Goal: Task Accomplishment & Management: Manage account settings

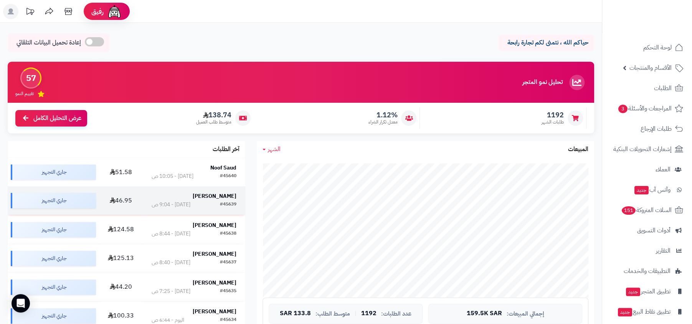
click at [218, 201] on div "#45639 اليوم - 9:04 ص" at bounding box center [194, 205] width 85 height 8
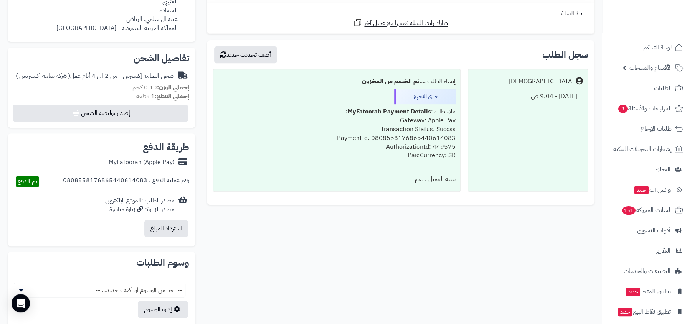
scroll to position [293, 0]
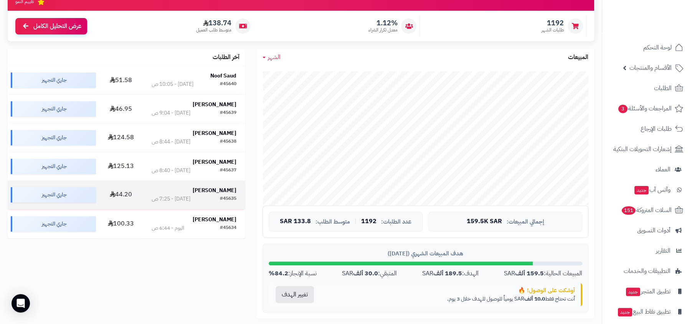
scroll to position [114, 0]
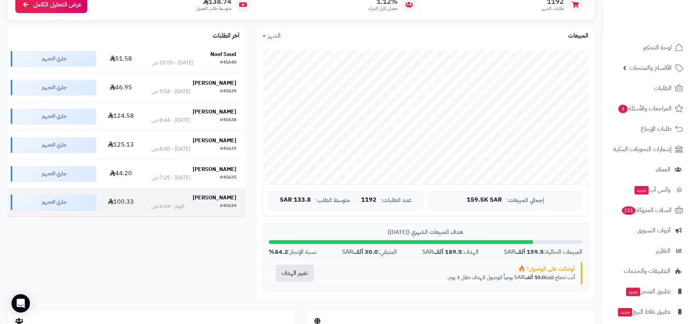
click at [217, 198] on strong "[PERSON_NAME]" at bounding box center [215, 198] width 44 height 8
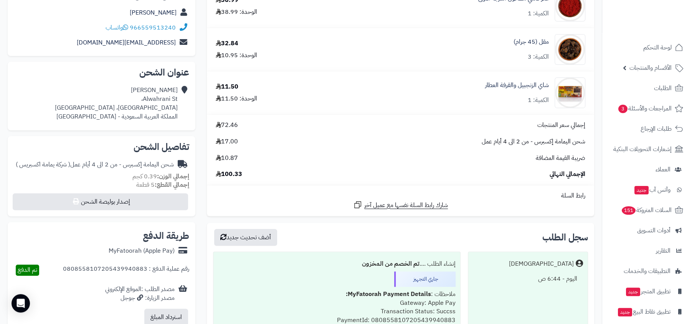
scroll to position [76, 0]
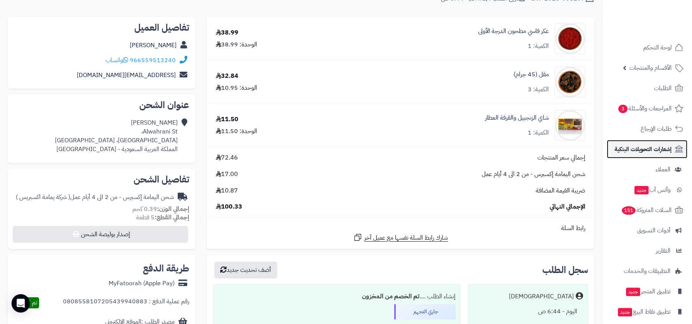
click at [620, 148] on span "إشعارات التحويلات البنكية" at bounding box center [643, 149] width 57 height 11
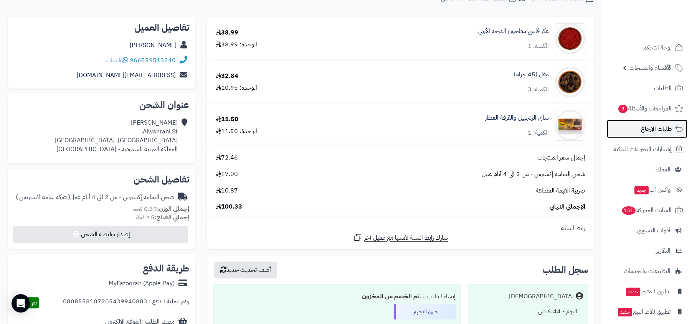
click at [669, 132] on span "طلبات الإرجاع" at bounding box center [656, 129] width 31 height 11
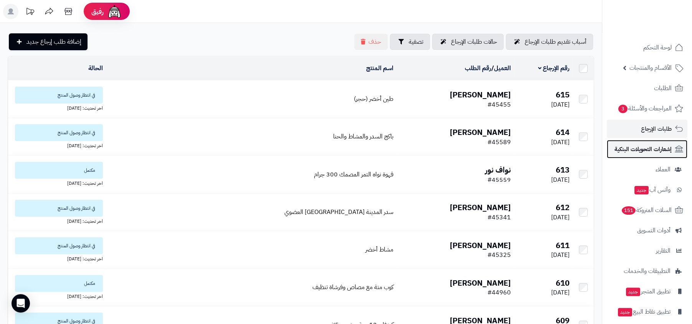
click at [658, 157] on link "إشعارات التحويلات البنكية" at bounding box center [647, 149] width 81 height 18
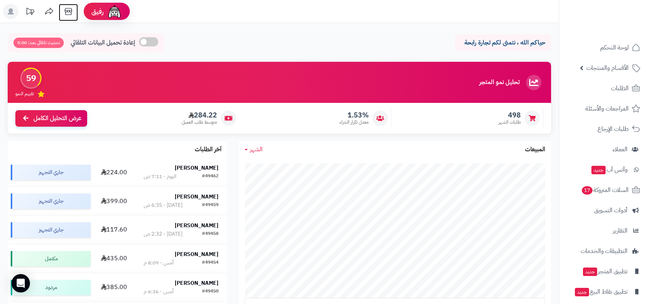
click at [65, 13] on icon at bounding box center [68, 11] width 15 height 15
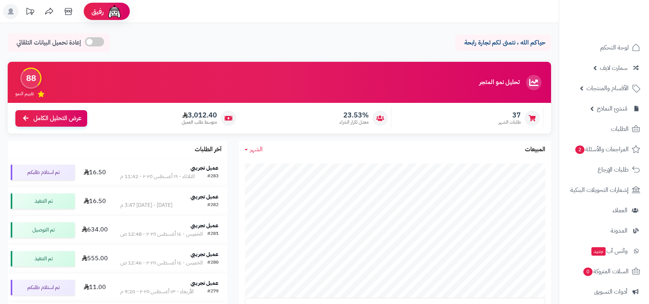
click at [609, 77] on ul "لوحة التحكم سمارت لايف مزامنة أصناف المنتجات مزامنة البراندات المنتجات مزامنة ا…" at bounding box center [604, 220] width 90 height 364
click at [608, 92] on span "الأقسام والمنتجات" at bounding box center [607, 88] width 42 height 11
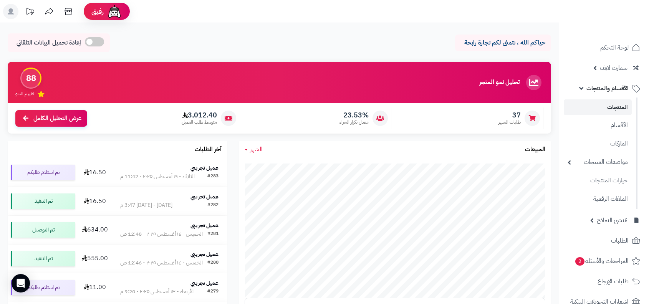
click at [605, 111] on link "المنتجات" at bounding box center [598, 107] width 68 height 16
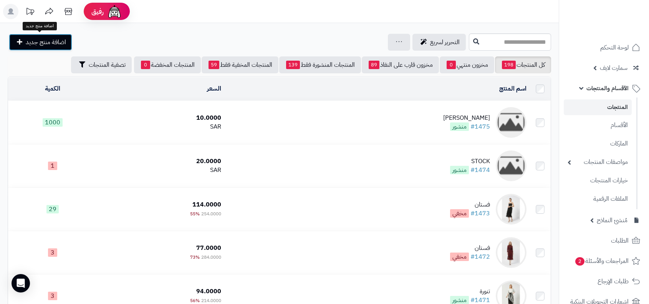
click at [56, 46] on span "اضافة منتج جديد" at bounding box center [46, 42] width 40 height 9
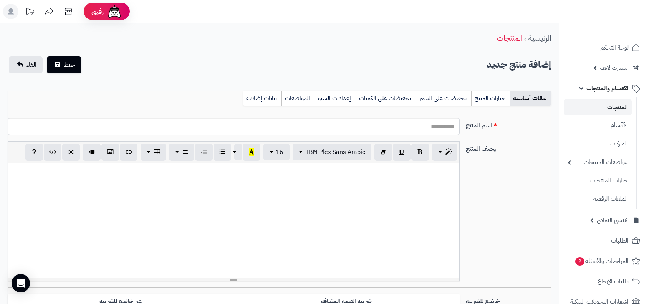
select select
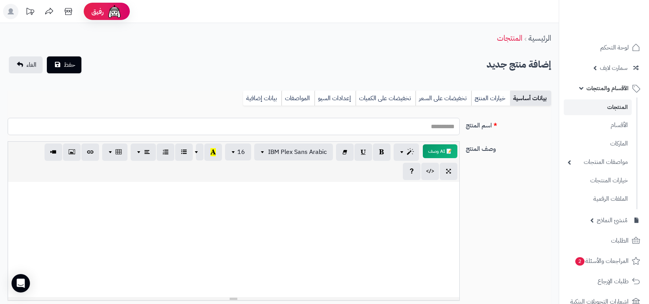
click at [446, 126] on input "اسم المنتج" at bounding box center [234, 126] width 452 height 17
type input "*****"
click at [387, 198] on div at bounding box center [233, 239] width 451 height 115
click at [64, 61] on span "حفظ" at bounding box center [70, 64] width 12 height 9
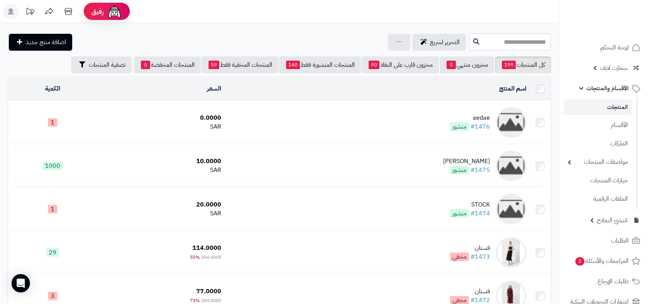
click at [579, 109] on link "المنتجات" at bounding box center [598, 107] width 68 height 16
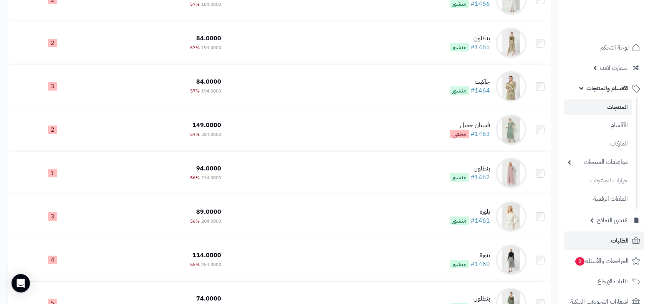
scroll to position [219, 0]
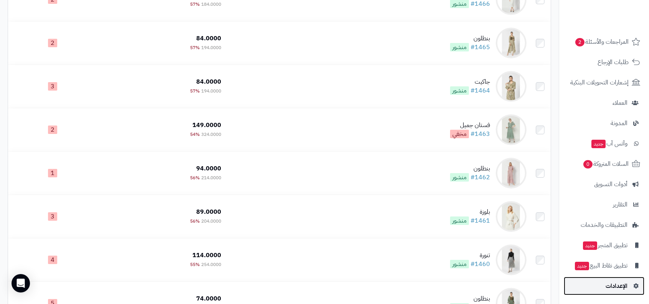
click at [602, 285] on link "الإعدادات" at bounding box center [604, 286] width 81 height 18
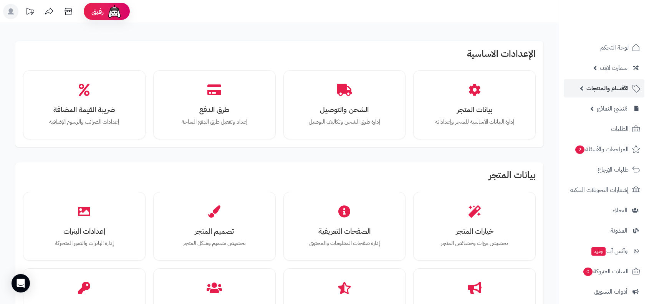
click at [607, 82] on link "الأقسام والمنتجات" at bounding box center [604, 88] width 81 height 18
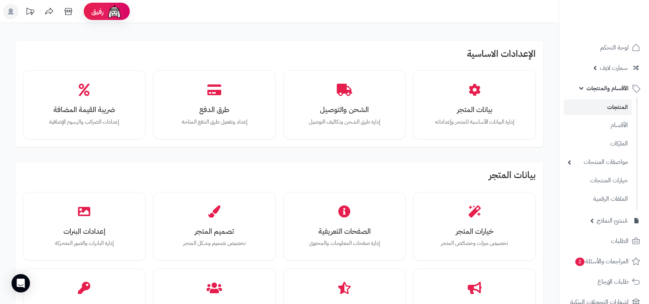
click at [601, 102] on link "المنتجات" at bounding box center [598, 107] width 68 height 16
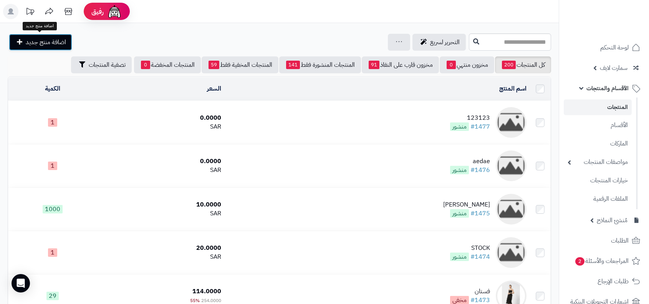
click at [60, 48] on link "اضافة منتج جديد" at bounding box center [40, 42] width 63 height 17
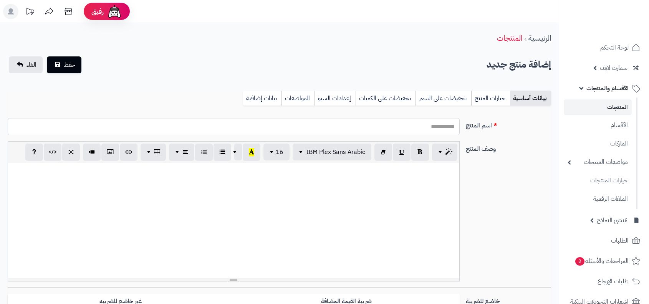
select select
click at [414, 127] on input "اسم المنتج" at bounding box center [234, 126] width 452 height 17
type input "******"
click at [336, 196] on div at bounding box center [233, 220] width 451 height 115
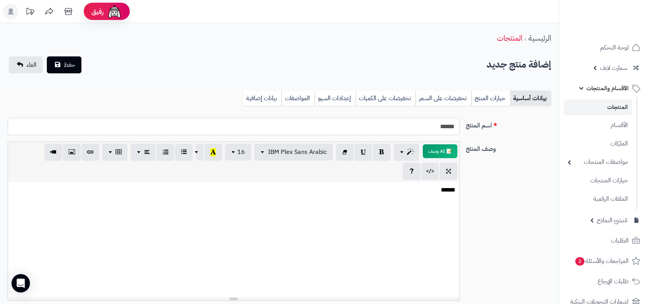
click at [370, 123] on input "******" at bounding box center [234, 126] width 452 height 17
type input "**********"
click at [230, 197] on div "******" at bounding box center [233, 239] width 451 height 115
click at [69, 65] on span "حفظ" at bounding box center [70, 64] width 12 height 9
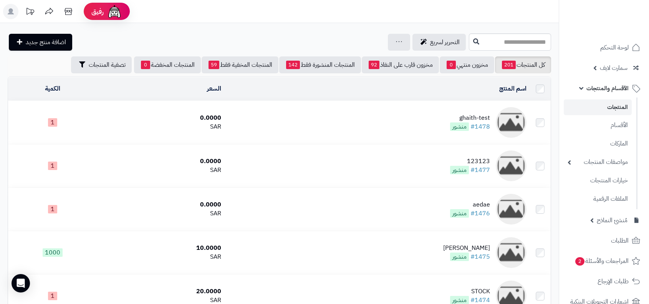
click at [66, 10] on icon at bounding box center [68, 11] width 15 height 15
click at [610, 122] on link "الأقسام" at bounding box center [598, 125] width 68 height 16
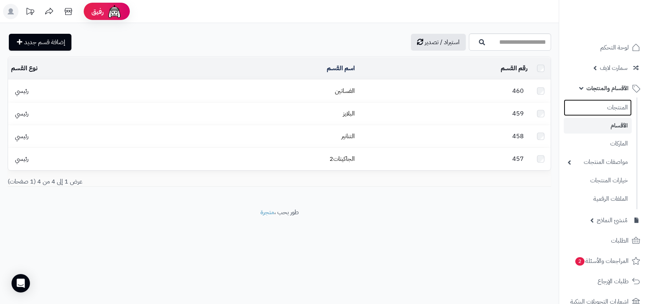
click at [592, 111] on link "المنتجات" at bounding box center [598, 107] width 68 height 17
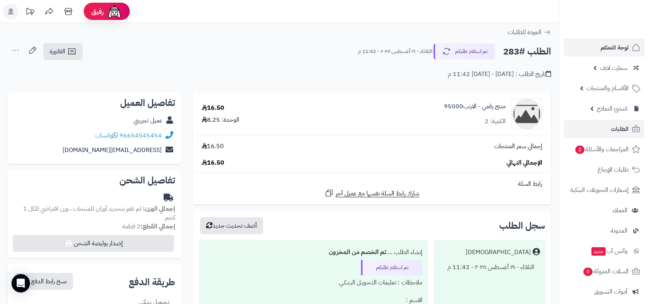
click at [614, 48] on span "لوحة التحكم" at bounding box center [615, 47] width 28 height 11
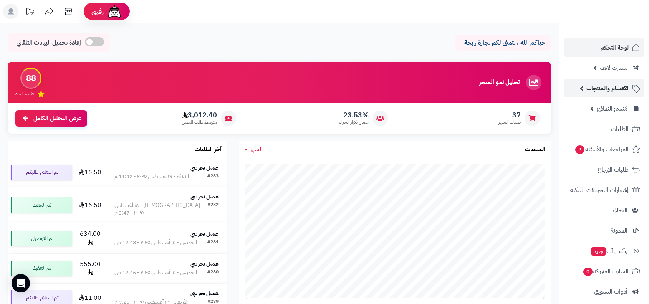
click at [597, 90] on span "الأقسام والمنتجات" at bounding box center [607, 88] width 42 height 11
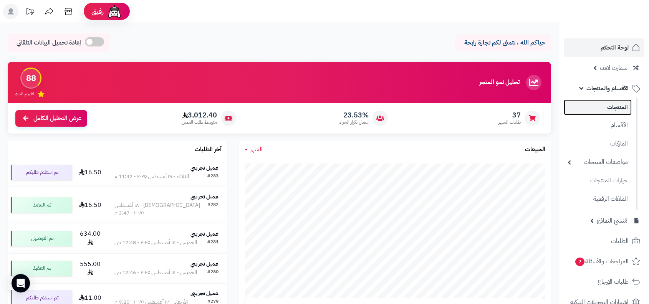
click at [593, 113] on link "المنتجات" at bounding box center [598, 107] width 68 height 16
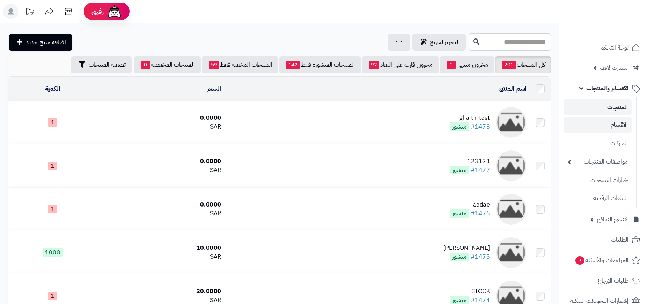
click at [608, 124] on link "الأقسام" at bounding box center [598, 125] width 68 height 16
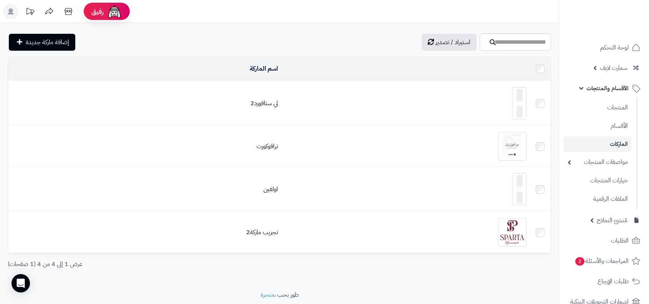
click at [266, 96] on td "لي ستافورد2" at bounding box center [144, 103] width 273 height 45
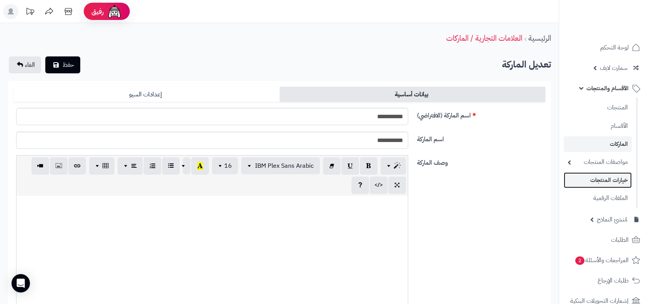
click at [606, 179] on link "خيارات المنتجات" at bounding box center [598, 180] width 68 height 16
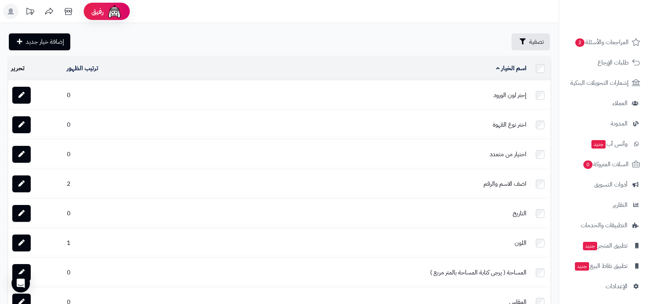
scroll to position [219, 0]
click at [628, 279] on link "الإعدادات" at bounding box center [604, 286] width 81 height 18
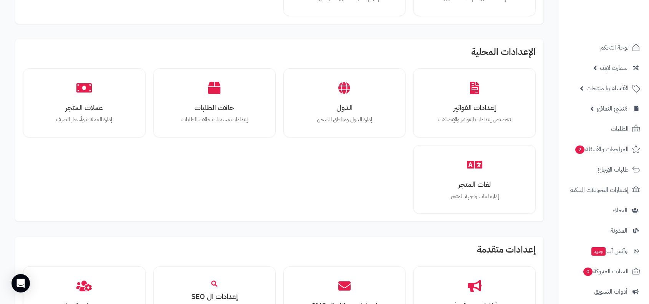
scroll to position [673, 0]
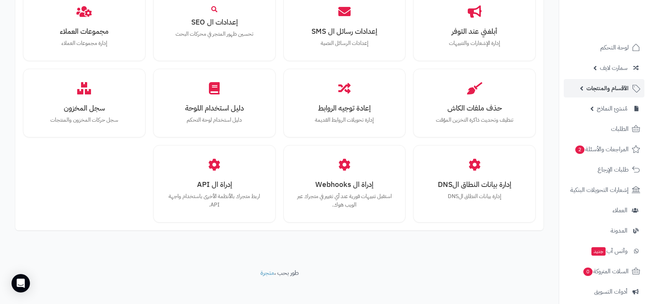
click at [589, 93] on span "الأقسام والمنتجات" at bounding box center [607, 88] width 42 height 11
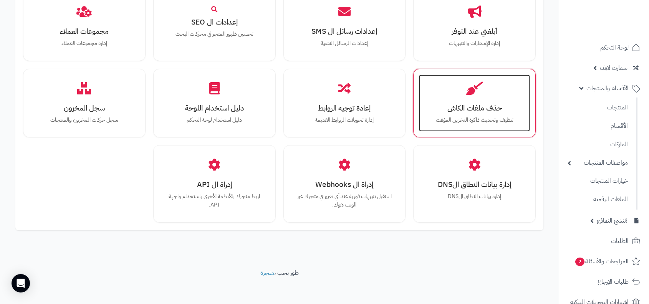
click at [471, 104] on h3 "حذف ملفات الكاش" at bounding box center [475, 108] width 96 height 8
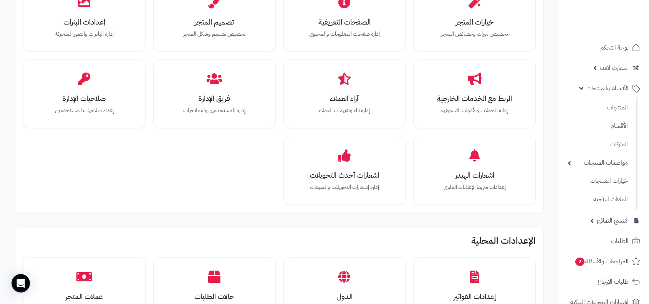
scroll to position [0, 0]
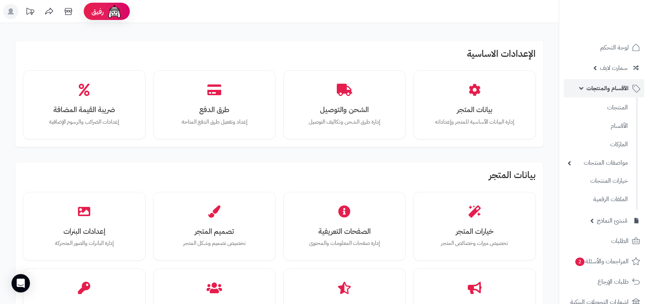
click at [616, 89] on span "الأقسام والمنتجات" at bounding box center [607, 88] width 42 height 11
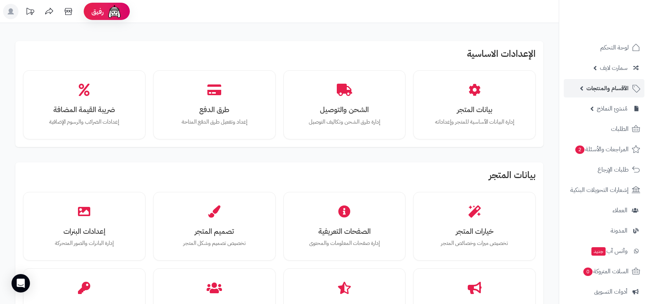
click at [616, 89] on span "الأقسام والمنتجات" at bounding box center [607, 88] width 42 height 11
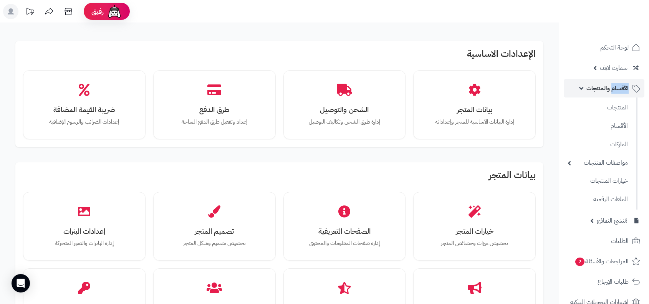
click at [616, 89] on span "الأقسام والمنتجات" at bounding box center [607, 88] width 42 height 11
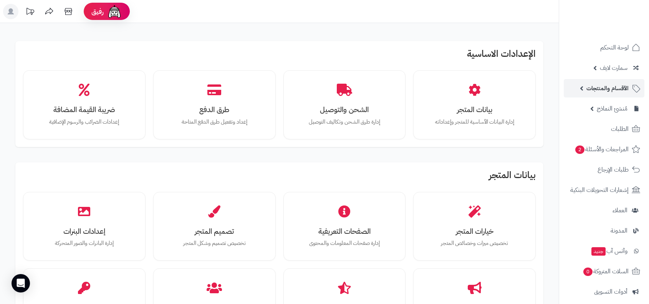
click at [616, 89] on span "الأقسام والمنتجات" at bounding box center [607, 88] width 42 height 11
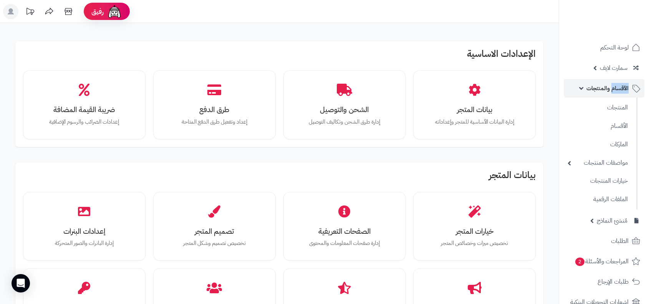
click at [616, 89] on span "الأقسام والمنتجات" at bounding box center [607, 88] width 42 height 11
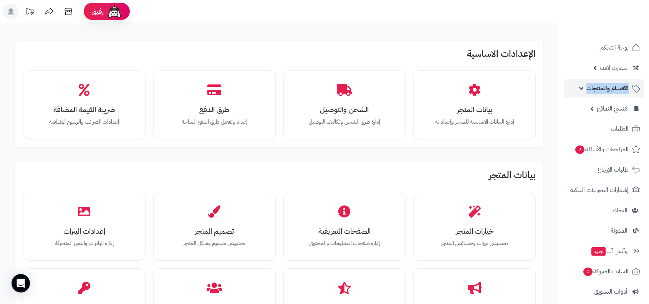
click at [600, 86] on span "الأقسام والمنتجات" at bounding box center [607, 88] width 42 height 11
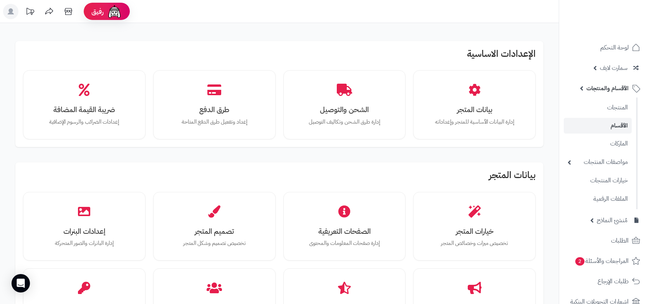
click at [604, 130] on link "الأقسام" at bounding box center [598, 126] width 68 height 16
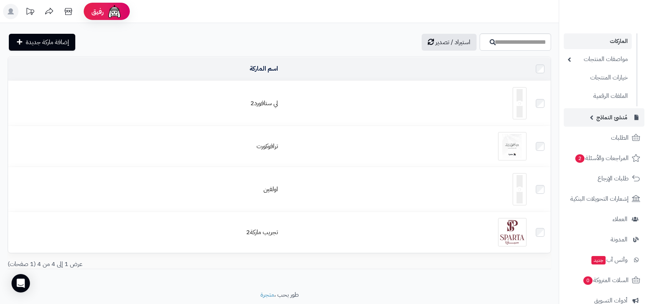
scroll to position [219, 0]
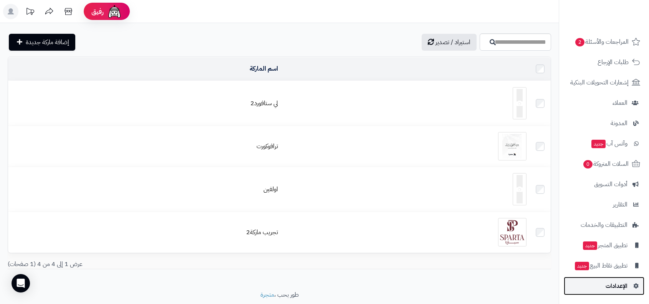
click at [609, 277] on link "الإعدادات" at bounding box center [604, 286] width 81 height 18
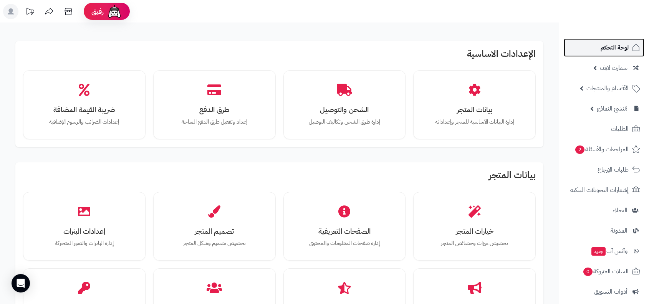
click at [581, 51] on link "لوحة التحكم" at bounding box center [604, 47] width 81 height 18
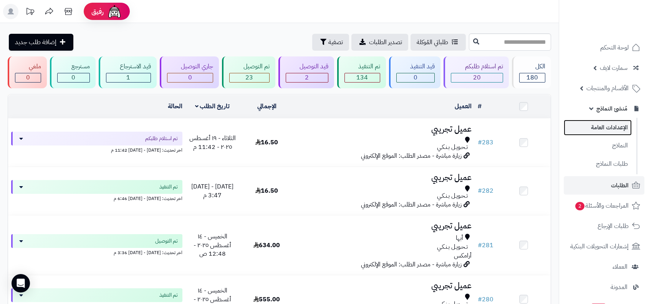
click at [608, 127] on link "الإعدادات العامة" at bounding box center [598, 128] width 68 height 16
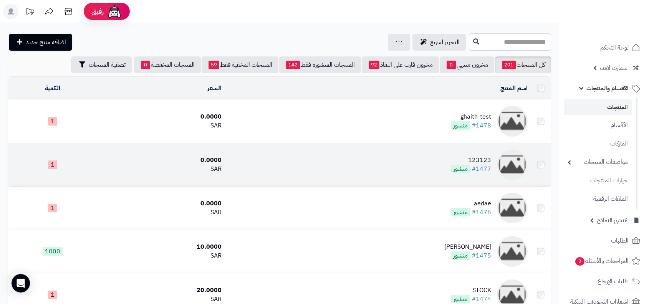
click at [458, 168] on span "منشور" at bounding box center [460, 169] width 19 height 8
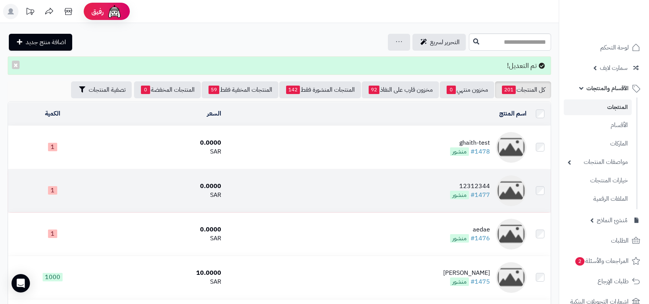
click at [464, 182] on div "12312344" at bounding box center [470, 186] width 40 height 9
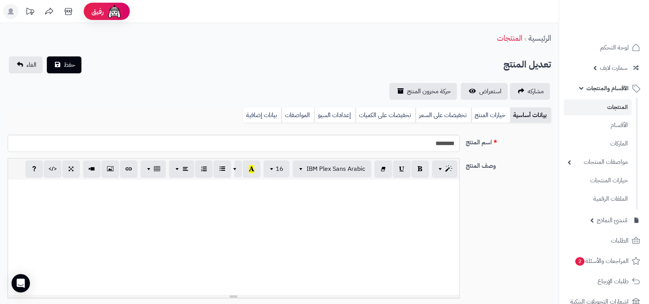
select select
click at [410, 139] on input "********" at bounding box center [234, 143] width 452 height 17
type input "*********"
click at [47, 56] on button "حفظ" at bounding box center [64, 64] width 35 height 17
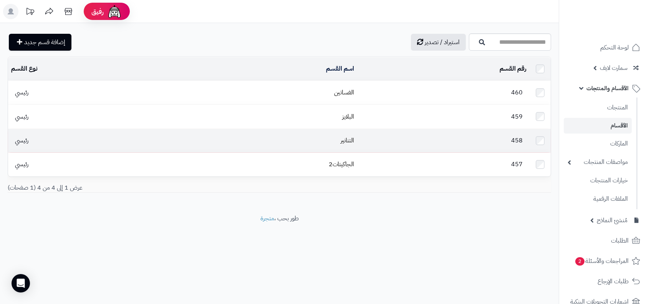
click at [475, 134] on td "458" at bounding box center [443, 140] width 172 height 23
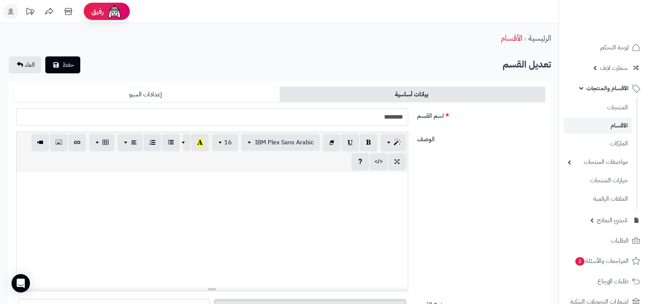
click at [389, 118] on input "********" at bounding box center [212, 116] width 392 height 17
type input "*********"
click at [45, 56] on button "حفظ" at bounding box center [62, 64] width 35 height 17
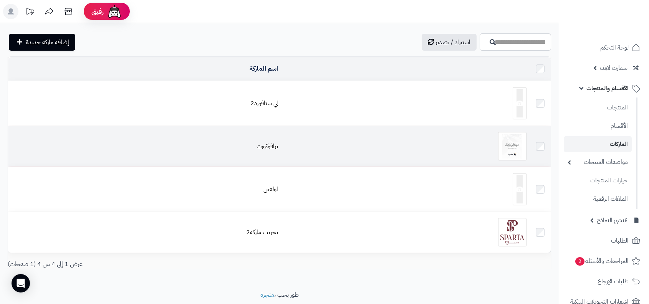
click at [261, 134] on td "ترافوكورت" at bounding box center [144, 146] width 273 height 41
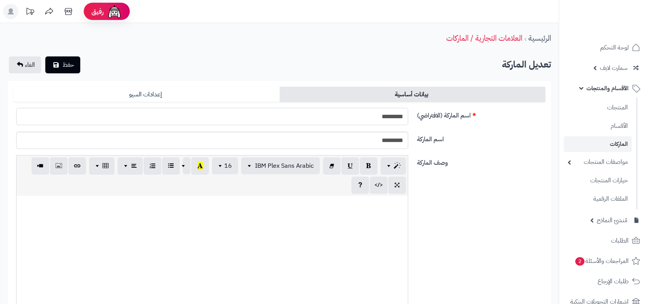
click at [307, 115] on input "*********" at bounding box center [212, 116] width 392 height 17
type input "**********"
click at [45, 56] on button "حفظ" at bounding box center [62, 64] width 35 height 17
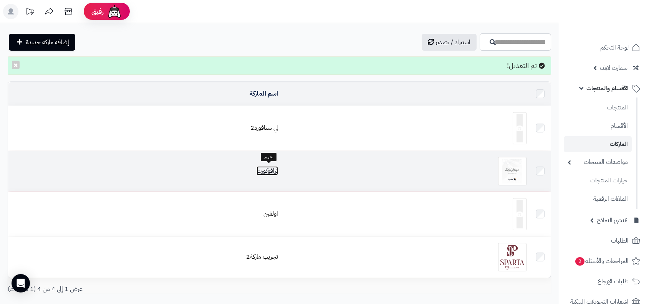
click at [268, 166] on link "ترافوكورت" at bounding box center [267, 170] width 22 height 9
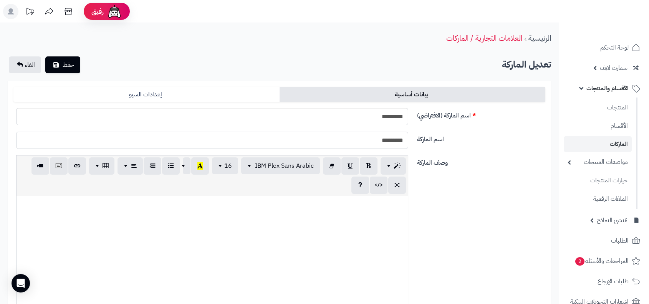
click at [349, 134] on input "*********" at bounding box center [212, 140] width 392 height 17
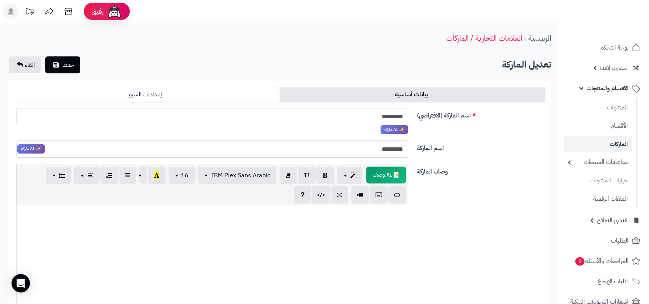
click at [363, 107] on form "بيانات أساسية إعدادات السيو اسم الماركة (الافتراضي) ********* ✨ AI ماركة العربي…" at bounding box center [279, 280] width 532 height 387
click at [359, 118] on input "*********" at bounding box center [212, 116] width 392 height 17
type input "**********"
click at [351, 155] on input "*********" at bounding box center [212, 149] width 392 height 17
type input "**********"
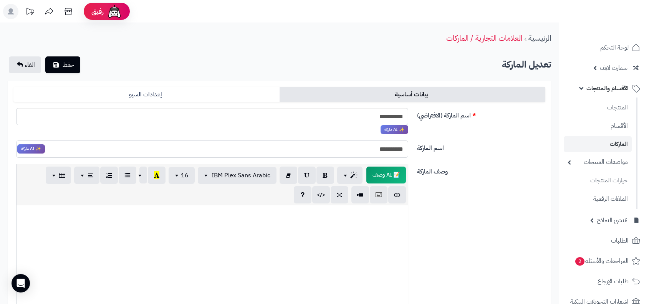
click at [45, 56] on button "حفظ" at bounding box center [62, 64] width 35 height 17
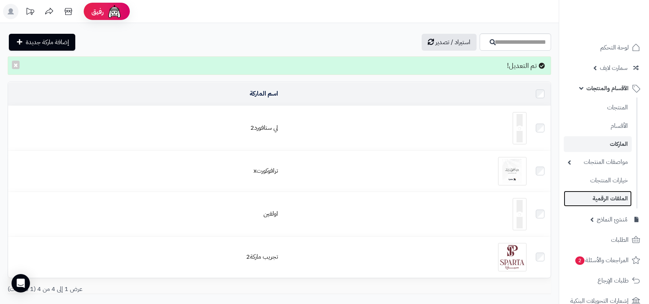
click at [599, 197] on link "الملفات الرقمية" at bounding box center [598, 199] width 68 height 16
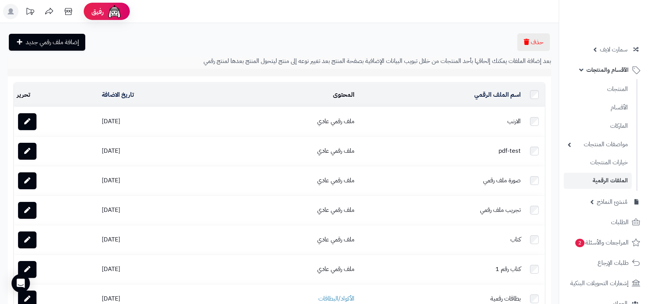
scroll to position [43, 0]
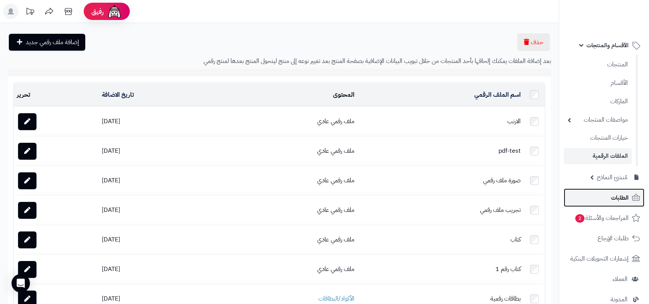
click at [619, 199] on span "الطلبات" at bounding box center [620, 197] width 18 height 11
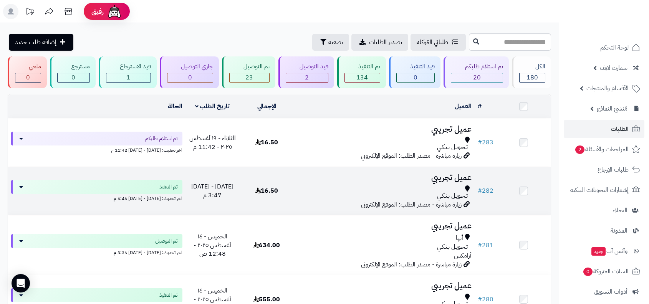
scroll to position [0, -2]
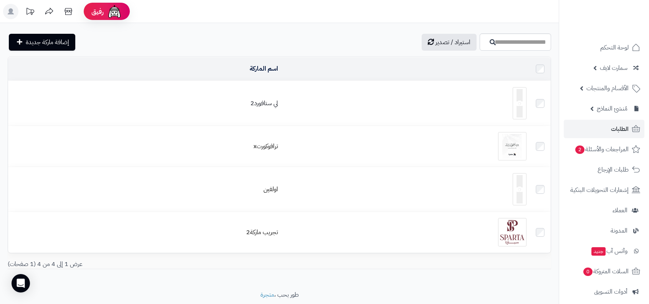
click at [259, 92] on td "لي ستافورد2" at bounding box center [144, 103] width 273 height 45
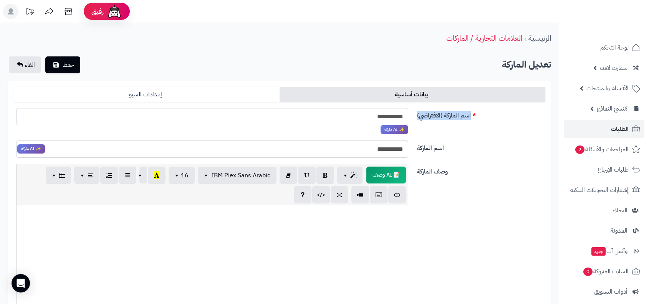
drag, startPoint x: 470, startPoint y: 119, endPoint x: 410, endPoint y: 116, distance: 59.9
click at [410, 116] on div "**********" at bounding box center [279, 124] width 538 height 33
copy label "اسم الماركة (الافتراضي)"
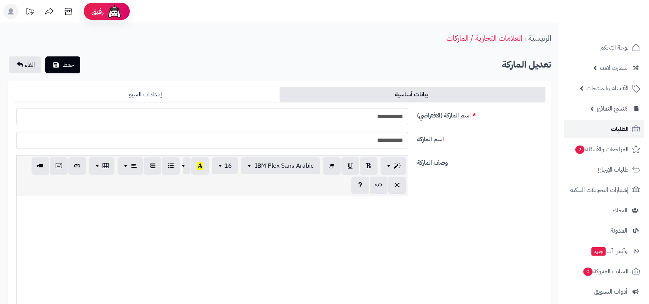
click at [593, 128] on link "الطلبات" at bounding box center [604, 129] width 81 height 18
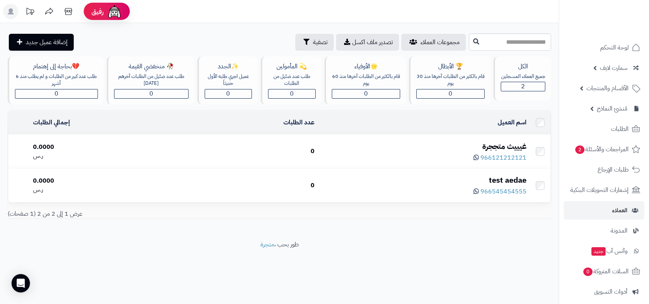
click at [499, 141] on div "غيييث متججرة" at bounding box center [424, 146] width 206 height 11
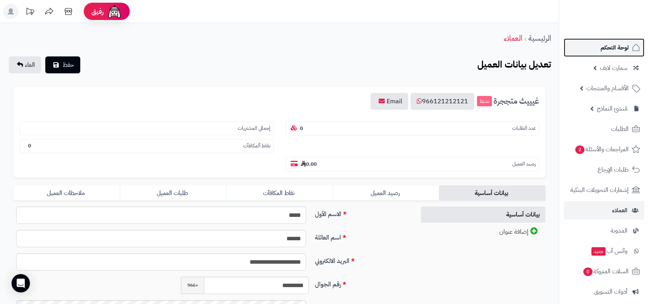
click at [627, 53] on link "لوحة التحكم" at bounding box center [604, 47] width 81 height 18
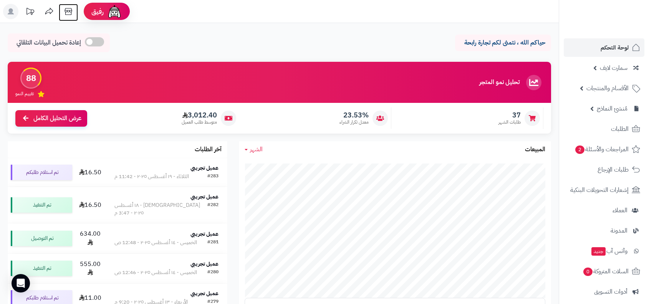
click at [69, 13] on icon at bounding box center [68, 11] width 15 height 15
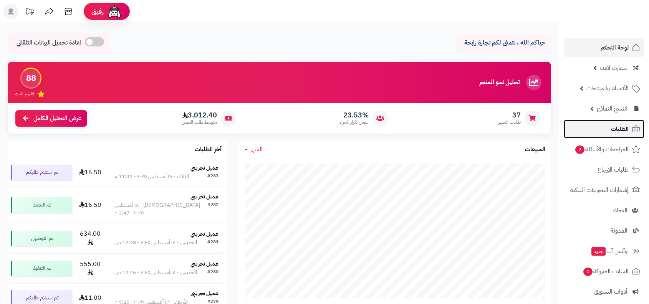
click at [606, 121] on link "الطلبات" at bounding box center [604, 129] width 81 height 18
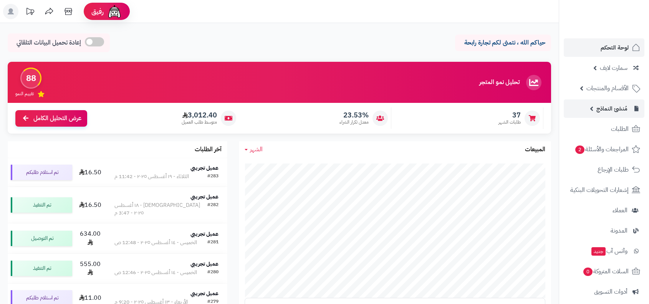
click at [617, 114] on link "مُنشئ النماذج" at bounding box center [604, 108] width 81 height 18
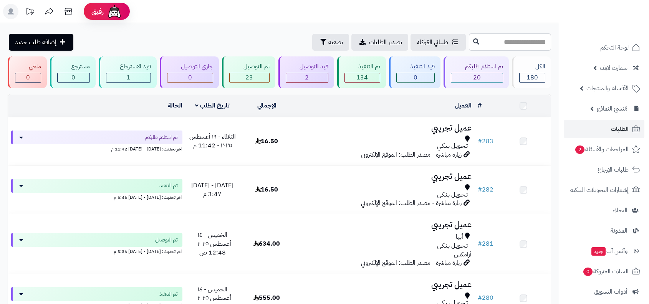
click at [581, 86] on link "الأقسام والمنتجات" at bounding box center [604, 88] width 81 height 18
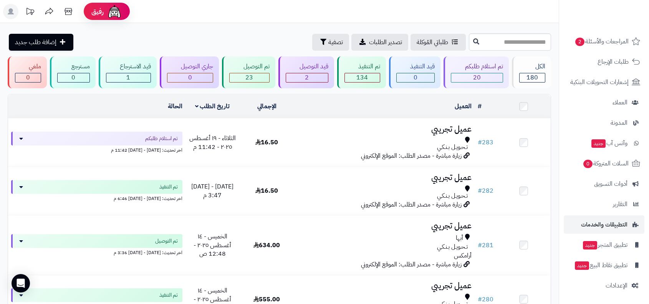
scroll to position [116, 0]
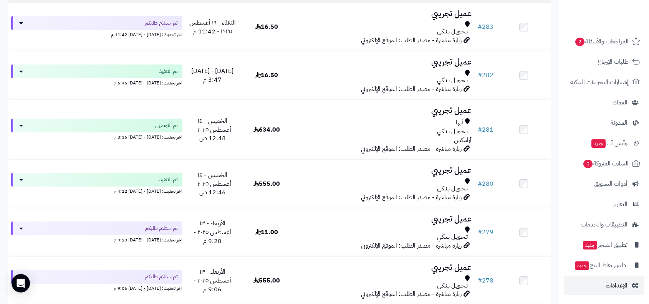
click at [615, 291] on link "الإعدادات" at bounding box center [604, 285] width 81 height 18
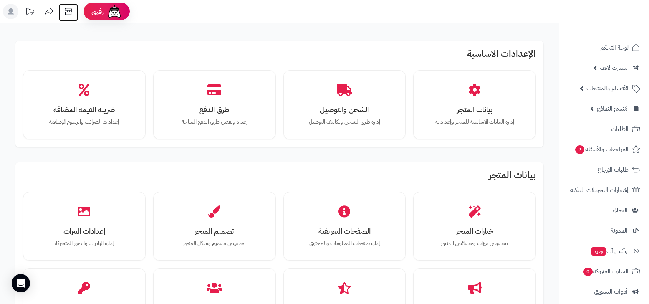
click at [74, 9] on icon at bounding box center [68, 11] width 15 height 15
click at [117, 10] on img at bounding box center [114, 11] width 15 height 15
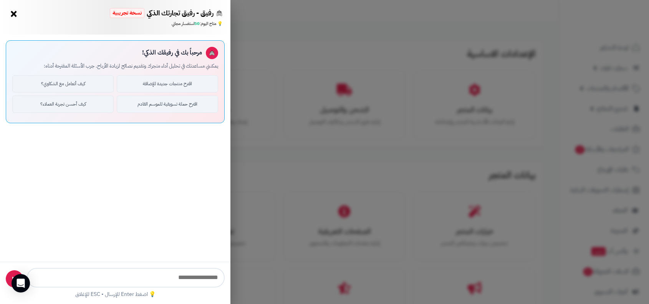
click at [515, 40] on div "رفيق - رفيق تجارتك الذكي نسخة تجريبية ⭐ تاجر متنامي × 💡 متاح اليوم: 50 استفسار …" at bounding box center [324, 152] width 649 height 304
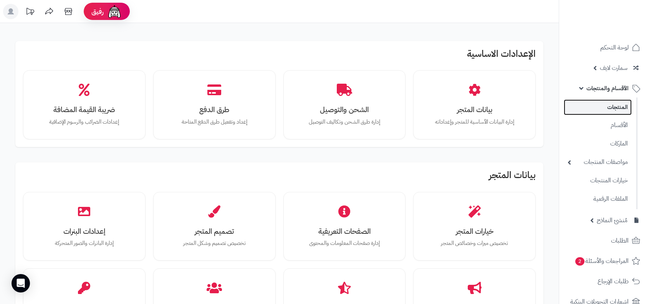
click at [606, 104] on link "المنتجات" at bounding box center [598, 107] width 68 height 16
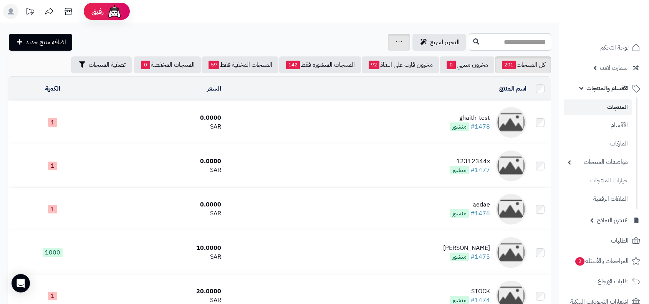
click at [388, 41] on div "جرد مخزون المنتجات جرد مخزون الخيارات فقط تعديل أسعار المنتجات الملصقات تصدير ا…" at bounding box center [399, 42] width 22 height 17
click at [400, 45] on div "جرد مخزون المنتجات جرد مخزون الخيارات فقط تعديل أسعار المنتجات الملصقات تصدير ا…" at bounding box center [399, 42] width 22 height 17
click at [394, 50] on div "جرد مخزون المنتجات جرد مخزون الخيارات فقط تعديل أسعار المنتجات الملصقات تصدير ا…" at bounding box center [399, 42] width 22 height 17
click at [396, 37] on div "جرد مخزون المنتجات جرد مخزون الخيارات فقط تعديل أسعار المنتجات الملصقات تصدير ا…" at bounding box center [399, 42] width 22 height 17
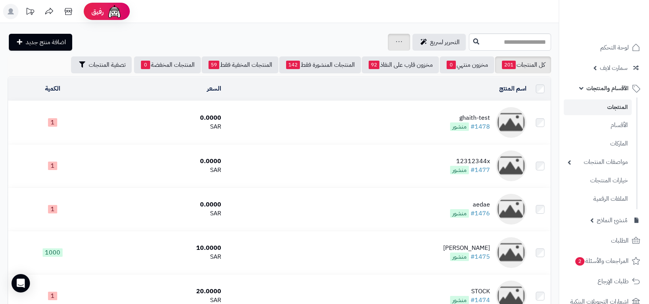
click at [388, 42] on div "جرد مخزون المنتجات جرد مخزون الخيارات فقط تعديل أسعار المنتجات الملصقات تصدير ا…" at bounding box center [399, 42] width 22 height 17
click at [403, 43] on div "جرد مخزون المنتجات جرد مخزون الخيارات فقط تعديل أسعار المنتجات الملصقات تصدير ا…" at bounding box center [399, 42] width 22 height 17
click at [411, 18] on header "رفيق ! 0 الطلبات معالجة مكتمل إرجاع المنتجات العملاء المتواجدون الان 2 عملاء من…" at bounding box center [324, 11] width 649 height 23
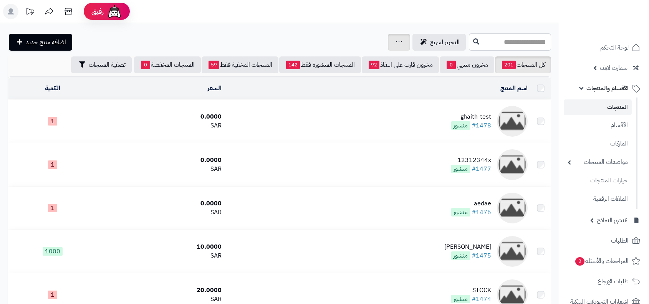
click at [396, 42] on icon at bounding box center [399, 41] width 6 height 5
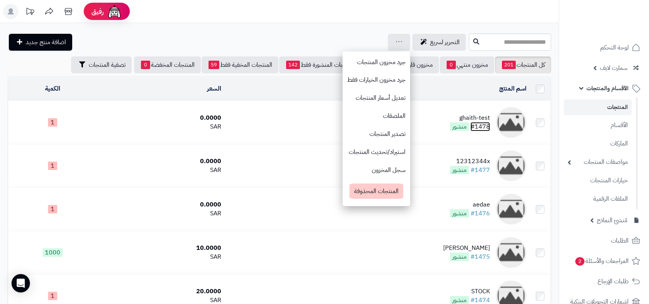
click at [474, 122] on link "#1478" at bounding box center [480, 126] width 20 height 9
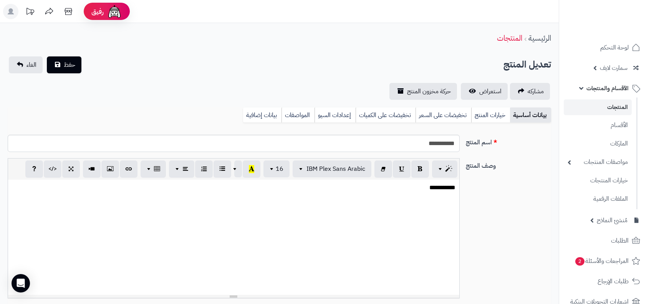
select select
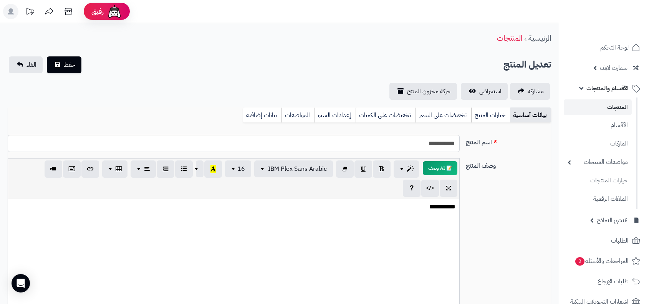
click at [612, 36] on nav "لوحة التحكم سمارت لايف مزامنة أصناف المنتجات مزامنة البراندات المنتجات مزامنة ا…" at bounding box center [604, 162] width 90 height 304
click at [606, 50] on span "لوحة التحكم" at bounding box center [615, 47] width 28 height 11
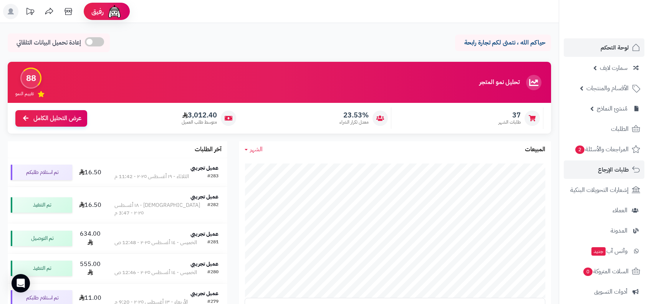
scroll to position [108, 0]
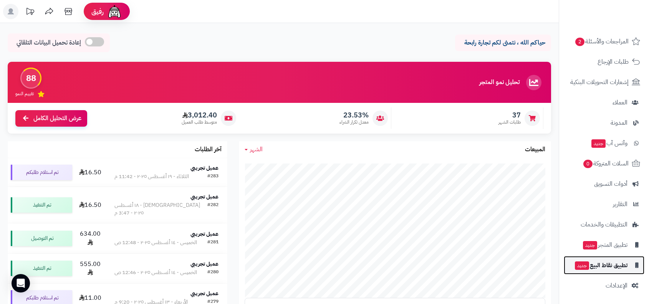
click at [613, 273] on link "تطبيق نقاط البيع جديد" at bounding box center [604, 265] width 81 height 18
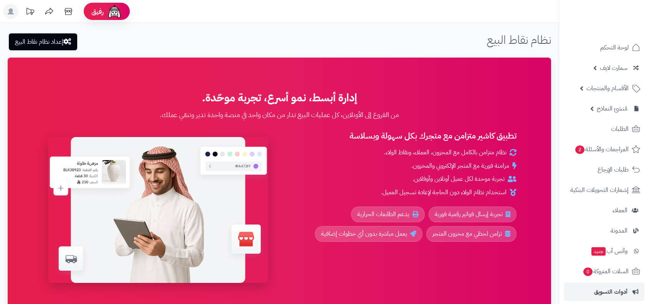
scroll to position [108, 0]
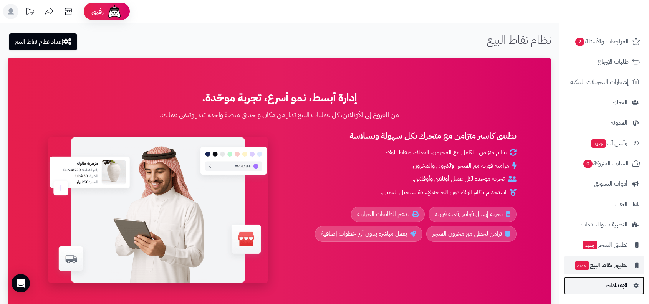
click at [620, 278] on link "الإعدادات" at bounding box center [604, 285] width 81 height 18
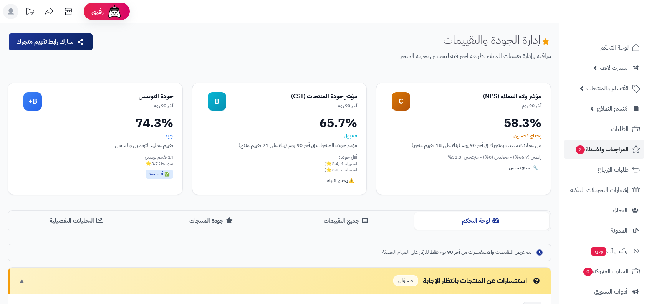
click at [611, 132] on span "الطلبات" at bounding box center [620, 129] width 18 height 11
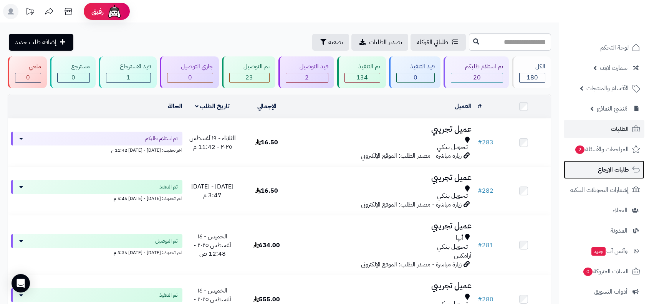
click at [607, 174] on span "طلبات الإرجاع" at bounding box center [613, 169] width 31 height 11
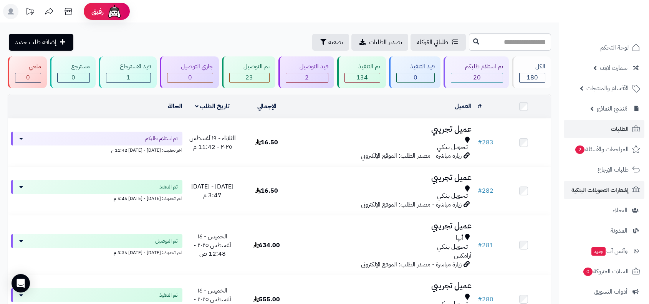
click at [599, 197] on link "إشعارات التحويلات البنكية" at bounding box center [604, 190] width 81 height 18
click at [632, 91] on icon at bounding box center [635, 88] width 9 height 9
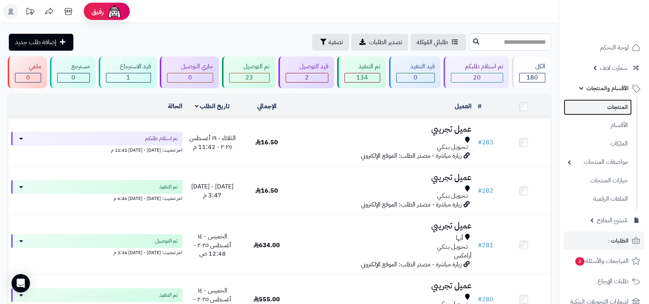
click at [615, 106] on link "المنتجات" at bounding box center [598, 107] width 68 height 16
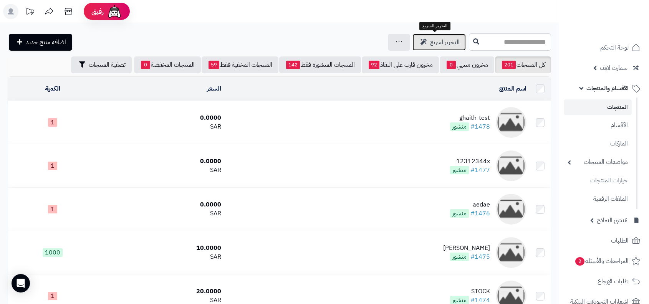
click at [447, 47] on link "التحرير لسريع" at bounding box center [438, 42] width 53 height 17
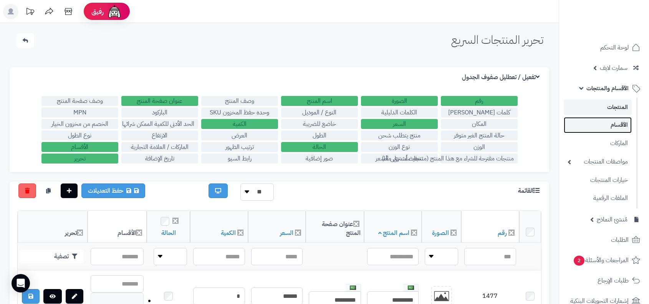
click at [597, 123] on link "الأقسام" at bounding box center [598, 125] width 68 height 16
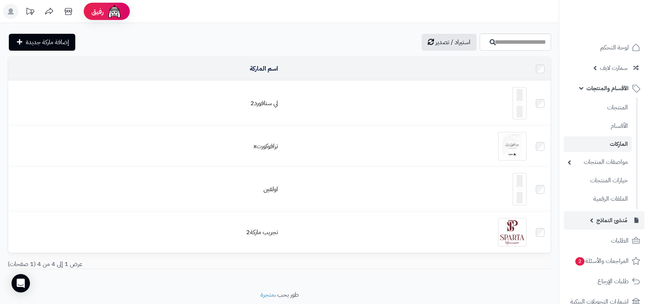
click at [596, 210] on ul "لوحة التحكم سمارت لايف مزامنة أصناف المنتجات مزامنة البراندات المنتجات مزامنة ا…" at bounding box center [604, 276] width 90 height 476
click at [611, 172] on link "خيارات المنتجات" at bounding box center [598, 180] width 68 height 16
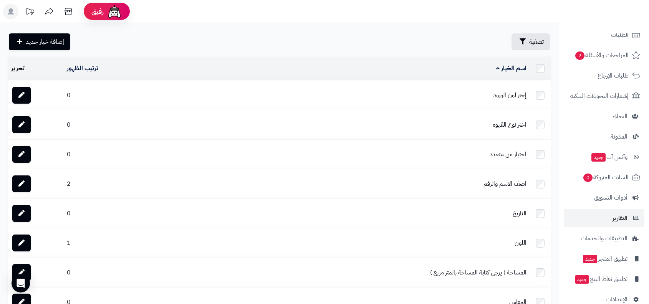
scroll to position [219, 0]
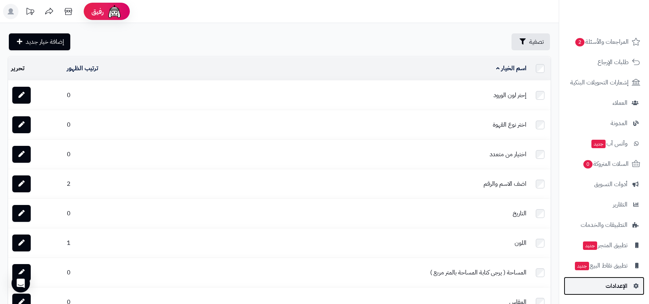
click at [613, 279] on link "الإعدادات" at bounding box center [604, 286] width 81 height 18
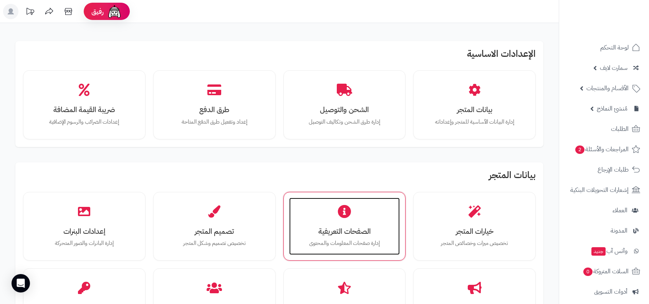
click at [354, 217] on div "الصفحات التعريفية إدارة صفحات المعلومات والمحتوى" at bounding box center [344, 227] width 111 height 58
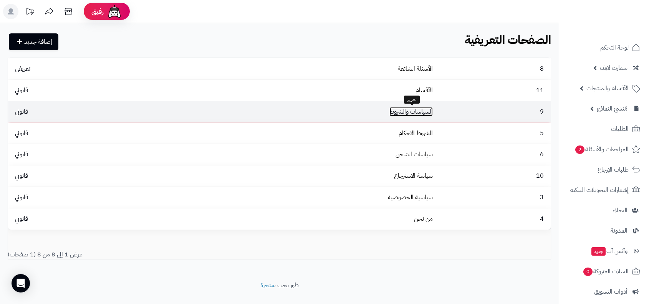
click at [417, 114] on link "السياسات والشروط" at bounding box center [410, 111] width 43 height 9
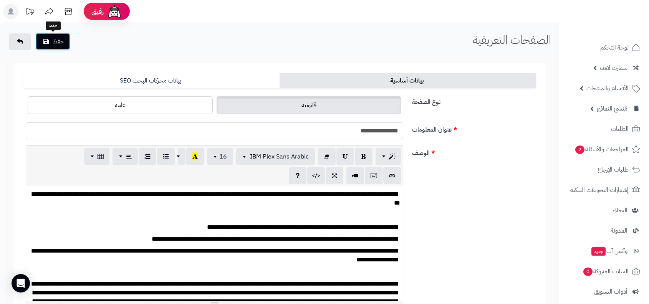
click at [63, 43] on button "حفظ" at bounding box center [52, 41] width 35 height 17
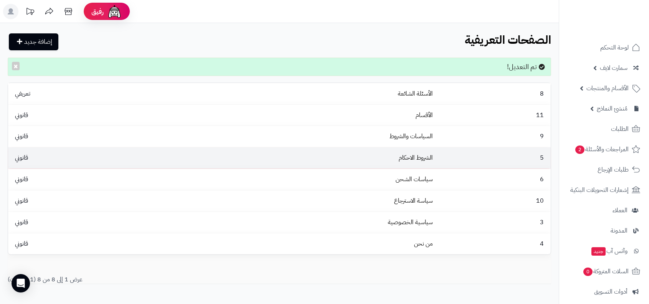
click at [409, 165] on td "الشروط الاحكام" at bounding box center [300, 157] width 272 height 21
click at [434, 157] on td "الشروط الاحكام" at bounding box center [300, 157] width 272 height 21
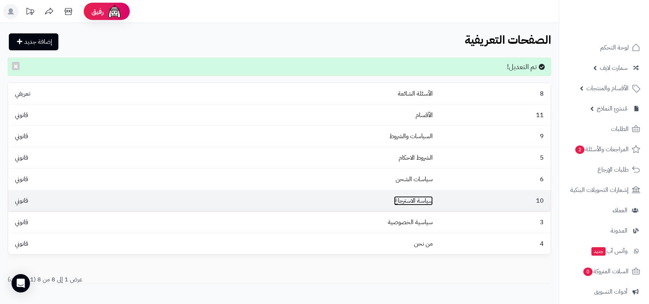
click at [424, 203] on link "سياسة الاسترجاع" at bounding box center [413, 200] width 39 height 9
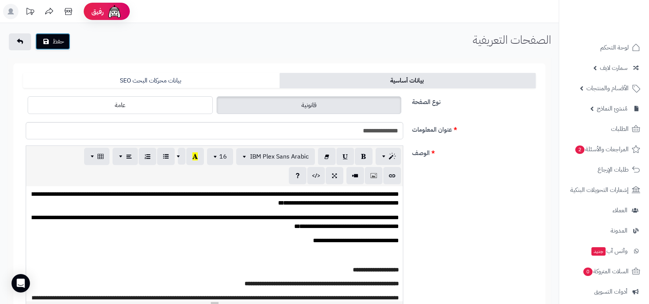
click at [59, 45] on button "حفظ" at bounding box center [52, 41] width 35 height 17
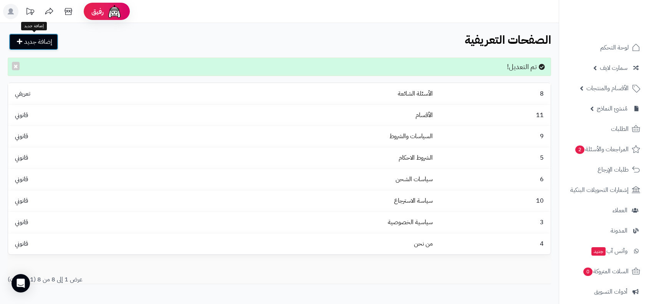
click at [37, 43] on link "إضافة جديد" at bounding box center [34, 41] width 50 height 17
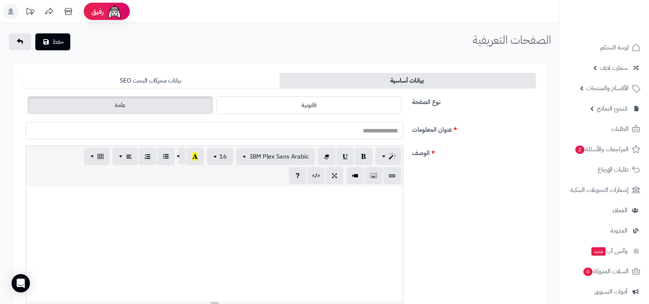
click at [336, 129] on input "عنوان المعلومات" at bounding box center [214, 130] width 377 height 17
type input "******"
click at [162, 176] on div "p blockquote pre h1 h2 h3 h4 h5 h6 IBM Plex Sans Arabic Arial Arial Black Comic…" at bounding box center [214, 166] width 377 height 40
click at [162, 208] on div at bounding box center [214, 243] width 377 height 115
click at [45, 34] on button "حفظ" at bounding box center [52, 41] width 35 height 17
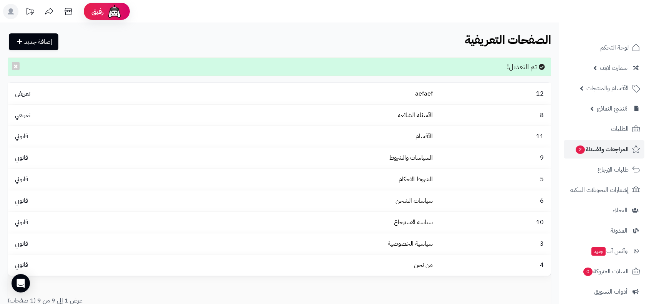
click at [613, 153] on span "المراجعات والأسئلة 2" at bounding box center [602, 149] width 54 height 11
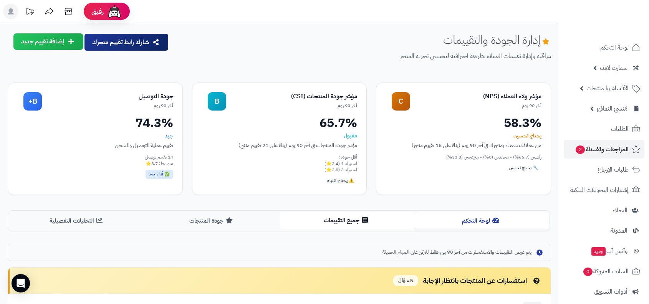
click at [351, 215] on button "جميع التقييمات" at bounding box center [347, 220] width 135 height 17
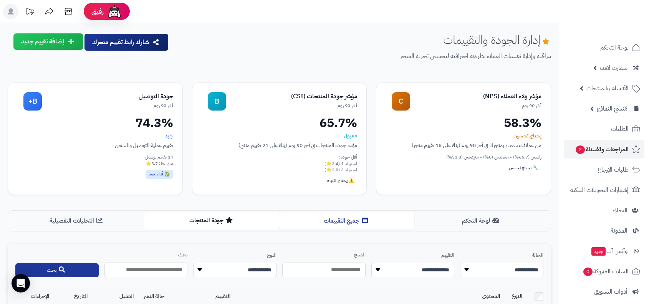
click at [251, 221] on button "جودة المنتجات" at bounding box center [211, 220] width 135 height 17
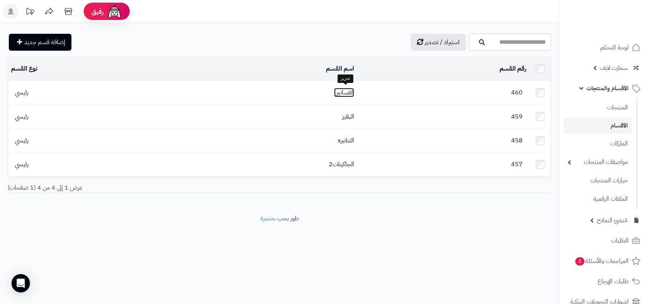
click at [354, 91] on link "الفساتين" at bounding box center [344, 92] width 20 height 9
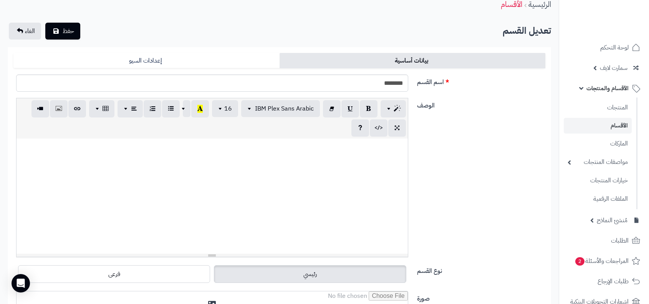
scroll to position [120, 0]
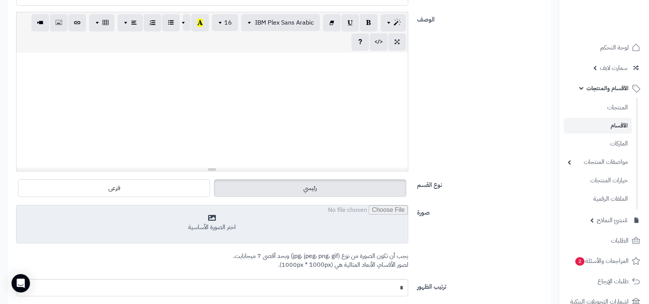
click at [331, 220] on input "file" at bounding box center [212, 224] width 391 height 38
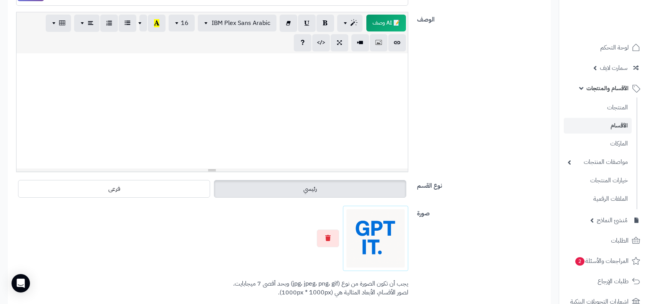
scroll to position [0, 0]
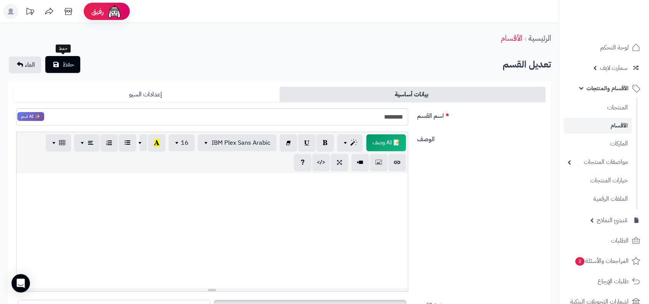
click at [60, 68] on button "حفظ" at bounding box center [62, 64] width 35 height 17
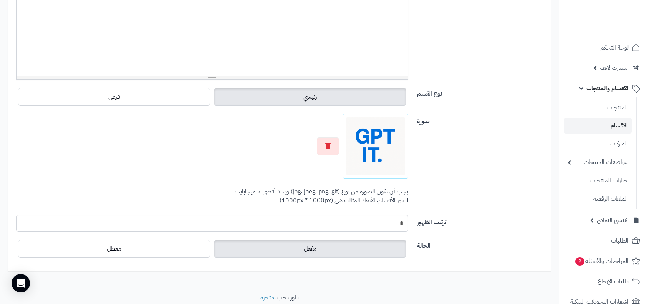
scroll to position [223, 0]
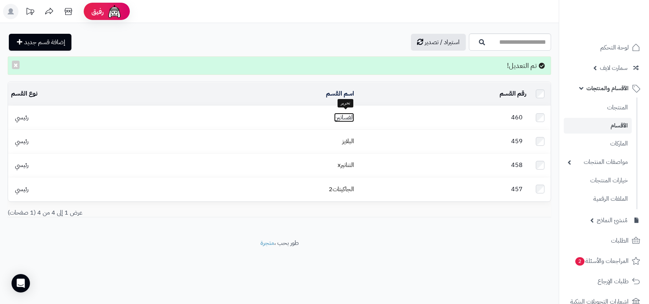
click at [349, 113] on link "الفساتين" at bounding box center [344, 117] width 20 height 9
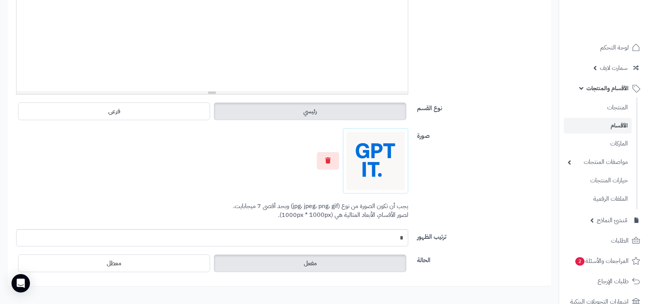
scroll to position [198, 0]
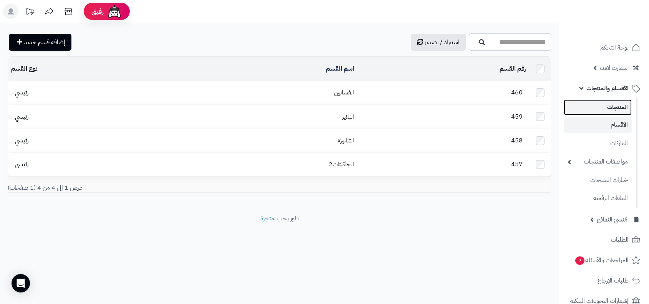
click at [607, 107] on link "المنتجات" at bounding box center [598, 107] width 68 height 16
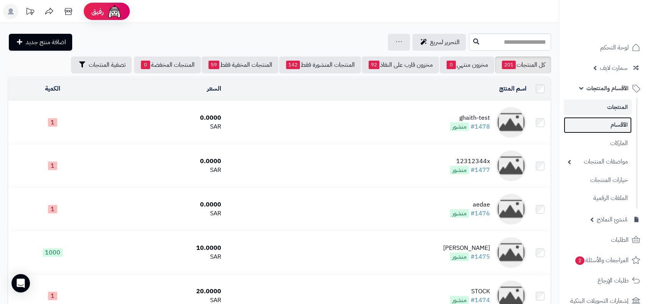
click at [604, 122] on link "الأقسام" at bounding box center [598, 125] width 68 height 16
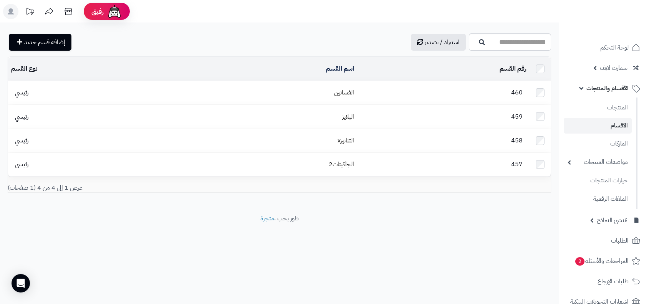
scroll to position [219, 0]
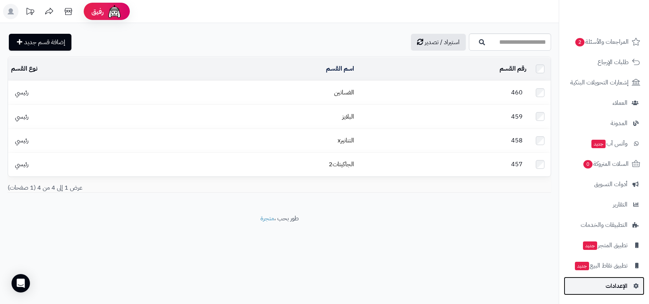
click at [620, 291] on link "الإعدادات" at bounding box center [604, 286] width 81 height 18
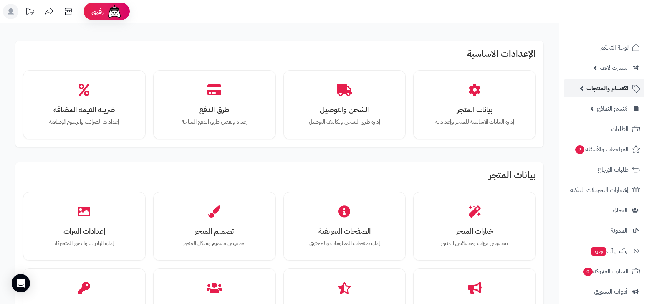
click at [597, 88] on span "الأقسام والمنتجات" at bounding box center [607, 88] width 42 height 11
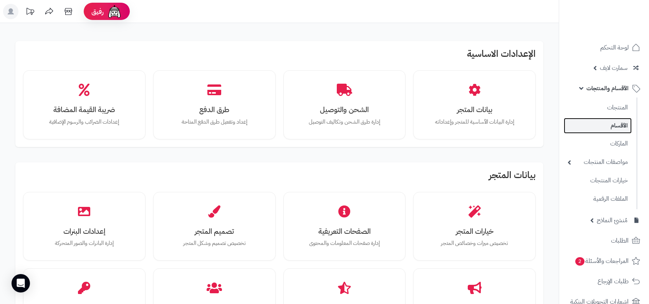
click at [600, 126] on link "الأقسام" at bounding box center [598, 126] width 68 height 16
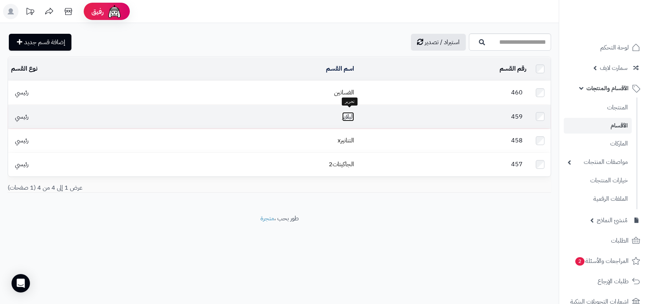
click at [353, 115] on link "البلايز" at bounding box center [348, 116] width 12 height 9
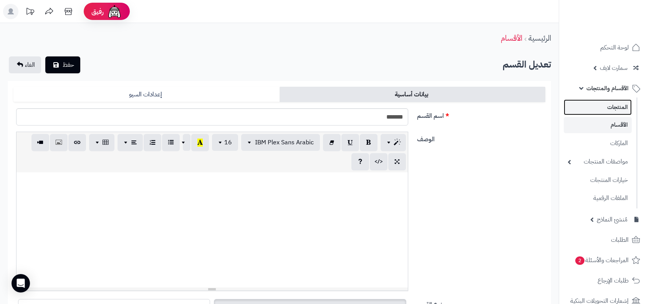
click at [593, 102] on link "المنتجات" at bounding box center [598, 107] width 68 height 16
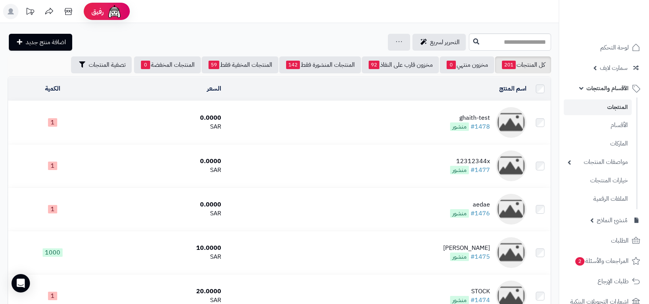
click at [478, 117] on div "ghaith-test" at bounding box center [470, 118] width 40 height 9
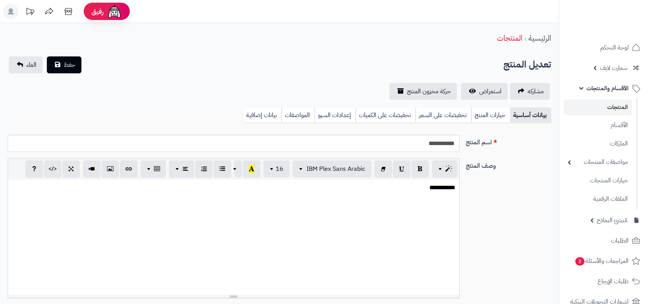
select select
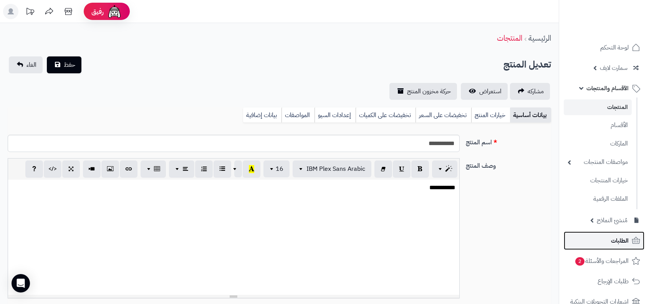
click at [611, 240] on span "الطلبات" at bounding box center [620, 240] width 18 height 11
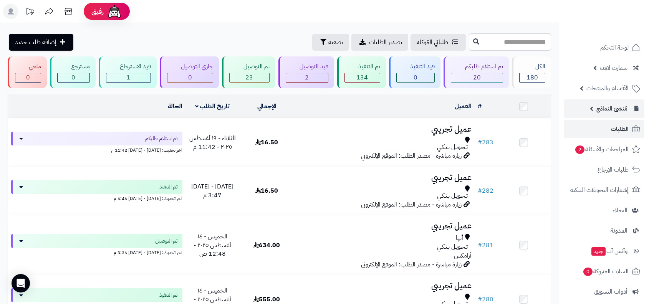
click at [606, 104] on span "مُنشئ النماذج" at bounding box center [611, 108] width 31 height 11
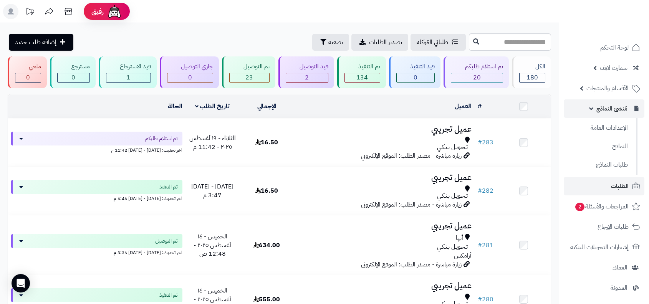
click at [606, 104] on span "مُنشئ النماذج" at bounding box center [611, 108] width 31 height 11
click at [611, 93] on span "الأقسام والمنتجات" at bounding box center [607, 88] width 42 height 11
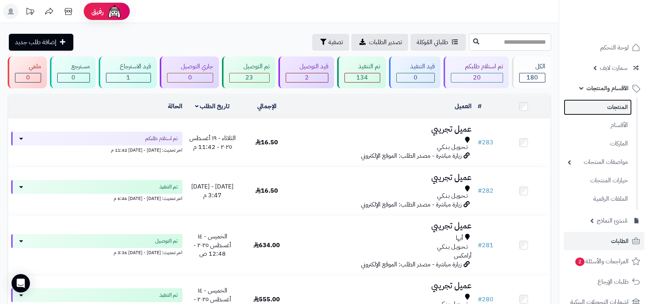
click at [602, 105] on link "المنتجات" at bounding box center [598, 107] width 68 height 16
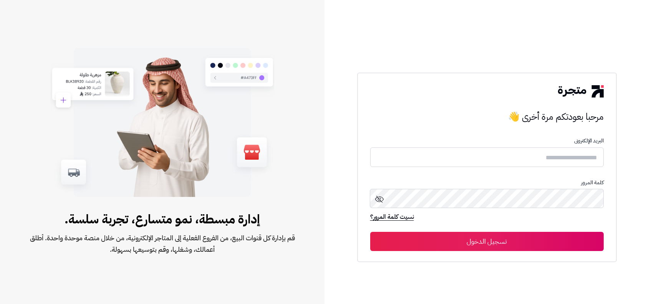
click at [519, 169] on form "البريد الإلكترونى كلمة المرور نسيت كلمة المرور؟ تسجيل الدخول" at bounding box center [486, 194] width 233 height 113
click at [531, 154] on input "text" at bounding box center [486, 157] width 233 height 20
type input "**********"
click at [370, 232] on button "تسجيل الدخول" at bounding box center [486, 241] width 233 height 19
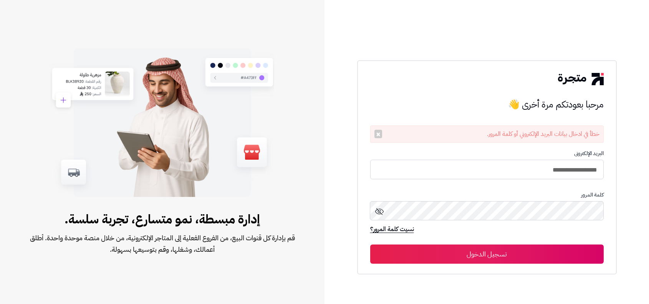
click at [493, 184] on form "**********" at bounding box center [486, 207] width 233 height 113
click at [498, 172] on input "**********" at bounding box center [486, 169] width 233 height 20
type input "**********"
click at [370, 245] on button "تسجيل الدخول" at bounding box center [486, 254] width 233 height 19
